Goal: Information Seeking & Learning: Check status

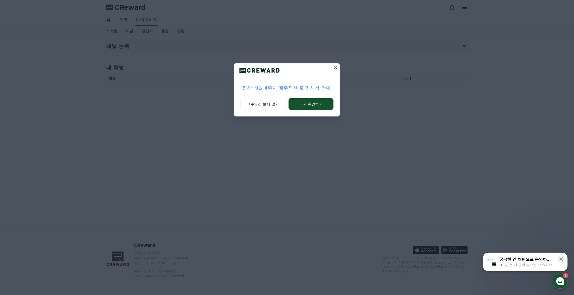
click at [336, 69] on icon at bounding box center [335, 67] width 6 height 6
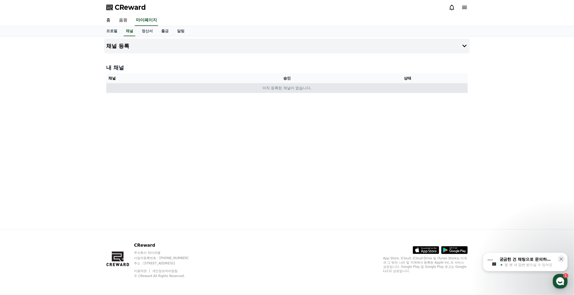
click at [286, 92] on td "아직 등록된 채널이 없습니다." at bounding box center [286, 88] width 361 height 10
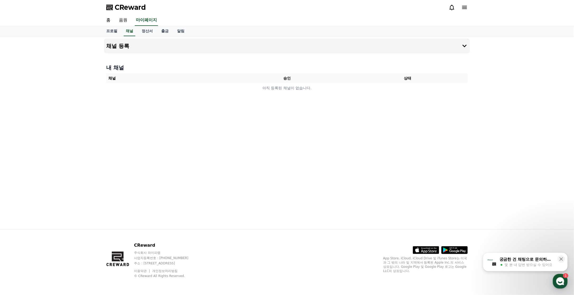
drag, startPoint x: 525, startPoint y: 262, endPoint x: 85, endPoint y: 180, distance: 446.6
click at [525, 262] on div "궁금한 건 채팅으로 문의하세요" at bounding box center [526, 259] width 55 height 5
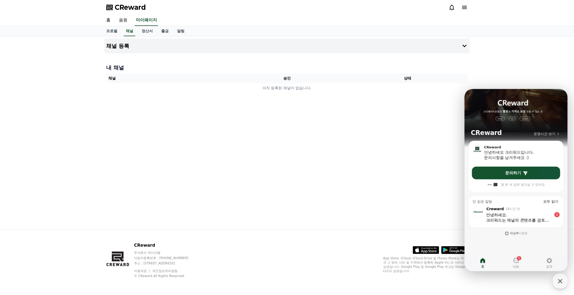
click at [519, 214] on div "안녕하세요." at bounding box center [519, 214] width 66 height 5
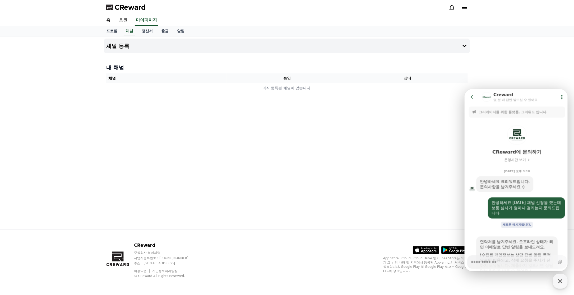
scroll to position [145, 0]
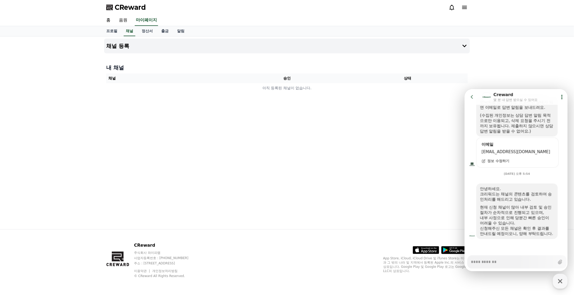
type textarea "*"
drag, startPoint x: 499, startPoint y: 202, endPoint x: 535, endPoint y: 229, distance: 45.3
click at [535, 229] on div "안녕하세요. 크리워드는 채널의 콘텐츠를 검토하여 승인처리를 해드리고 있습니다. 현재 신청 채널이 많아 내부 검토 및 승인 절차가 순차적으로 진…" at bounding box center [517, 211] width 74 height 50
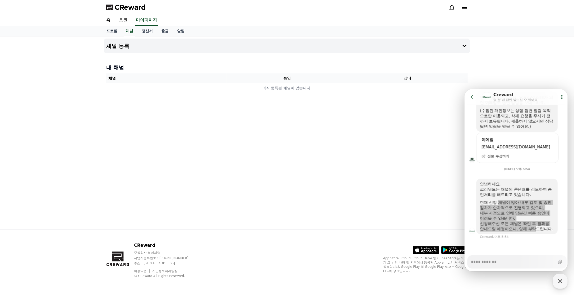
drag, startPoint x: 71, startPoint y: 140, endPoint x: 351, endPoint y: 169, distance: 281.5
click at [350, 169] on div "채널 등록 내 채널 채널 승인 상태 아직 등록된 채널이 없습니다." at bounding box center [287, 132] width 370 height 193
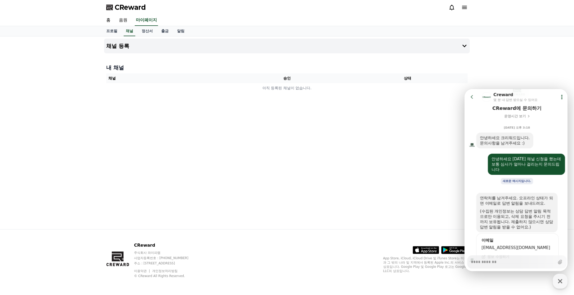
scroll to position [149, 0]
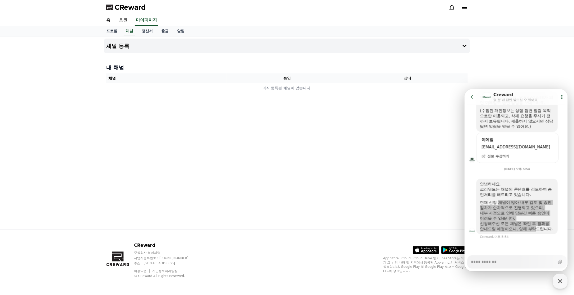
click at [362, 187] on div "채널 등록 내 채널 채널 승인 상태 아직 등록된 채널이 없습니다." at bounding box center [287, 132] width 370 height 193
click at [105, 21] on link "홈" at bounding box center [108, 20] width 13 height 11
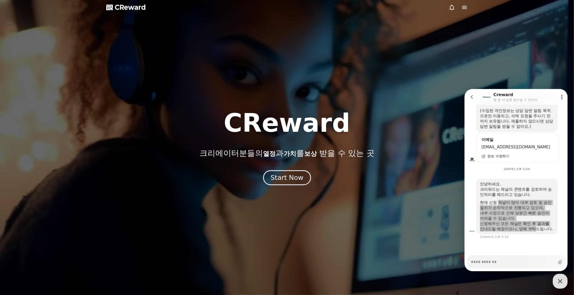
drag, startPoint x: 283, startPoint y: 183, endPoint x: 275, endPoint y: 181, distance: 8.2
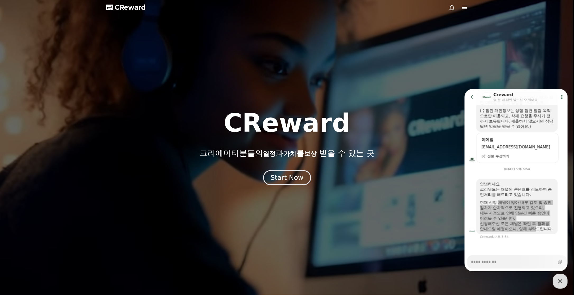
click at [275, 181] on div "Start Now" at bounding box center [287, 177] width 33 height 9
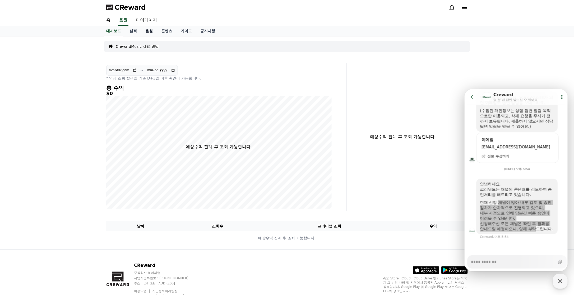
click at [155, 30] on link "음원" at bounding box center [149, 31] width 16 height 10
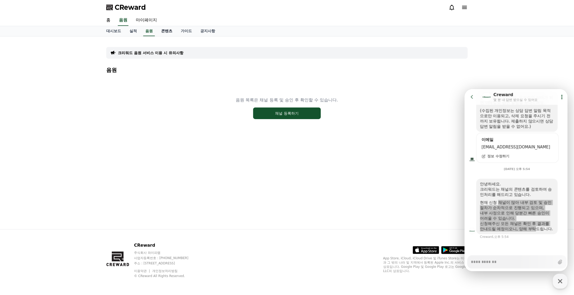
click at [166, 32] on link "콘텐츠" at bounding box center [167, 31] width 20 height 10
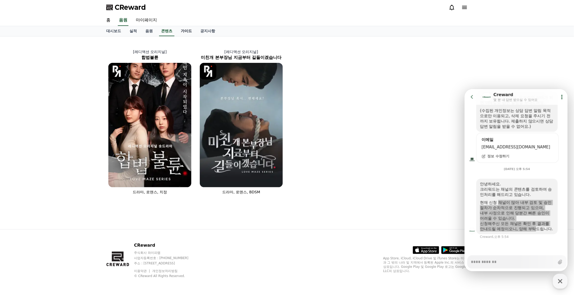
click at [187, 32] on link "가이드" at bounding box center [187, 31] width 20 height 10
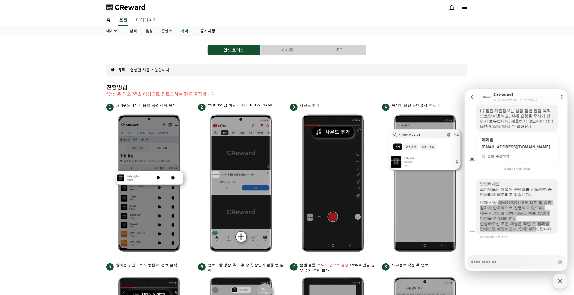
click at [205, 32] on link "공지사항" at bounding box center [207, 31] width 23 height 10
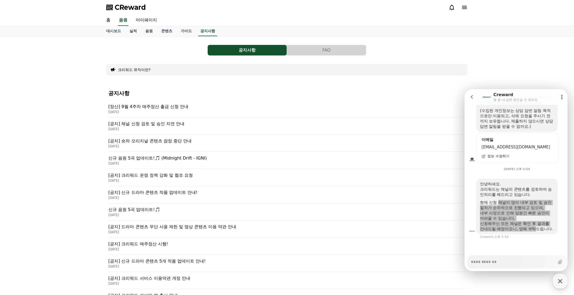
click at [155, 107] on p "[정산] 9월 4주차 매주정산 출금 신청 안내" at bounding box center [286, 107] width 357 height 6
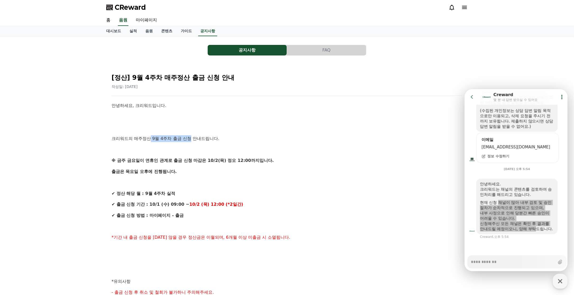
drag, startPoint x: 150, startPoint y: 141, endPoint x: 191, endPoint y: 141, distance: 40.7
click at [191, 141] on p "크리워드의 매주정산 9월 4주차 출금 신청 안내드립니다." at bounding box center [287, 138] width 351 height 7
drag, startPoint x: 191, startPoint y: 141, endPoint x: 160, endPoint y: 162, distance: 37.8
click at [160, 162] on strong "※ 금주 금요일이 연휴인 관계로 출금 신청 마감은 10/2(목) 정오 12:00까지입니다." at bounding box center [193, 160] width 162 height 5
drag, startPoint x: 160, startPoint y: 162, endPoint x: 150, endPoint y: 169, distance: 12.2
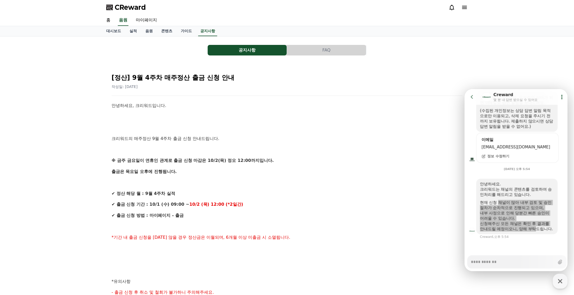
click at [150, 169] on p "출금은 목요일 오후에 진행됩니다." at bounding box center [287, 171] width 351 height 7
drag, startPoint x: 149, startPoint y: 159, endPoint x: 212, endPoint y: 172, distance: 64.7
click at [212, 172] on div "안녕하세요, 크리워드입니다. 크리워드의 매주정산 9월 4주차 출금 신청 안내드립니다. ※ 금주 [DATE]이 연휴인 관계로 출금 신청 마감은 …" at bounding box center [287, 270] width 351 height 336
drag, startPoint x: 212, startPoint y: 172, endPoint x: 186, endPoint y: 183, distance: 28.4
click at [186, 183] on p at bounding box center [287, 182] width 351 height 7
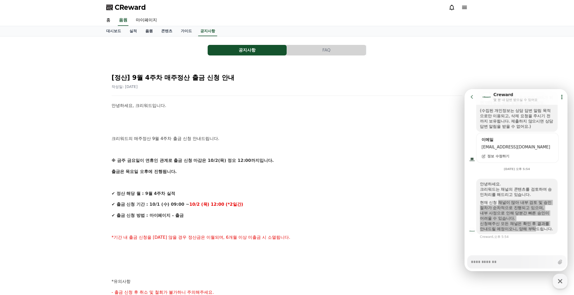
click at [146, 31] on link "음원" at bounding box center [149, 31] width 16 height 10
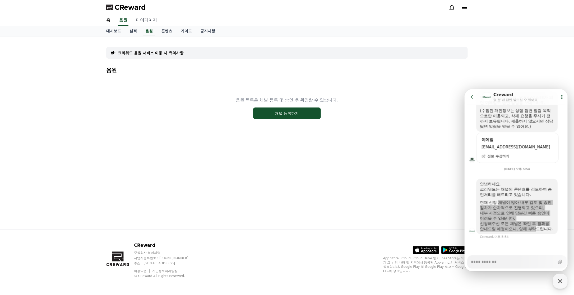
click at [149, 23] on link "마이페이지" at bounding box center [147, 20] width 30 height 11
select select "**********"
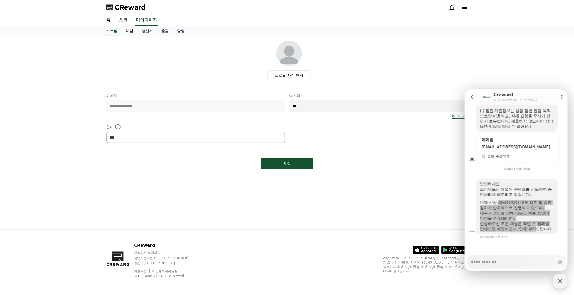
click at [131, 32] on link "채널" at bounding box center [130, 31] width 16 height 10
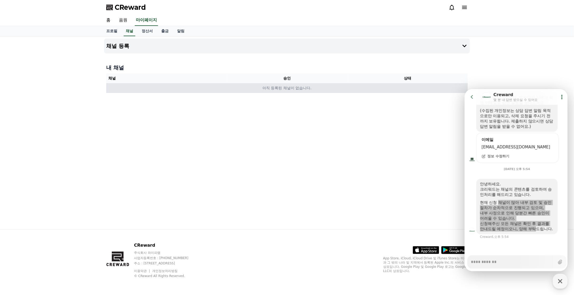
click at [305, 90] on td "아직 등록된 채널이 없습니다." at bounding box center [286, 88] width 361 height 10
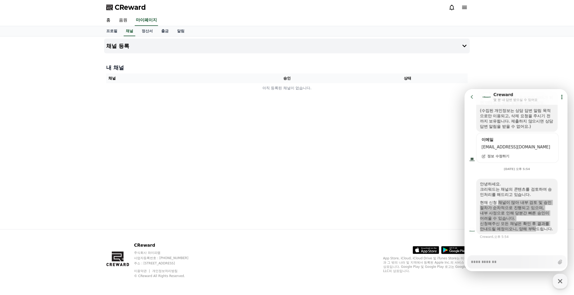
click at [246, 127] on div "채널 등록 내 채널 채널 승인 상태 아직 등록된 채널이 없습니다." at bounding box center [287, 132] width 370 height 193
type textarea "*"
